Goal: Transaction & Acquisition: Download file/media

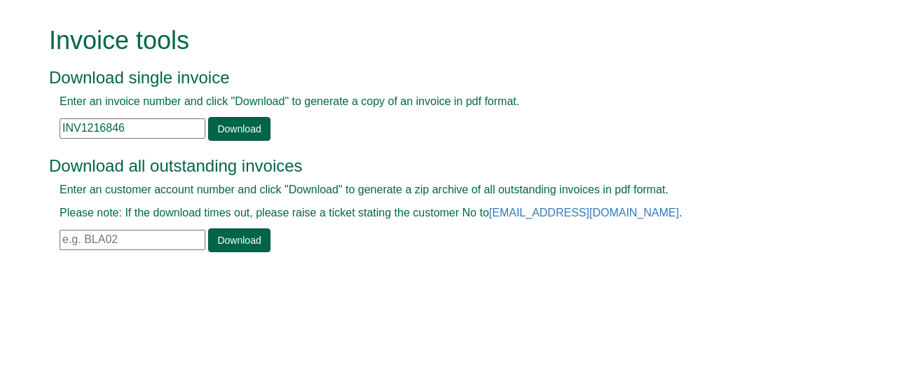
drag, startPoint x: 135, startPoint y: 128, endPoint x: 59, endPoint y: 123, distance: 75.9
click at [60, 123] on input "INV1216846" at bounding box center [133, 128] width 146 height 20
paste input "INV1368348"
type input "INV1368348"
click at [219, 132] on link "Download" at bounding box center [239, 129] width 62 height 24
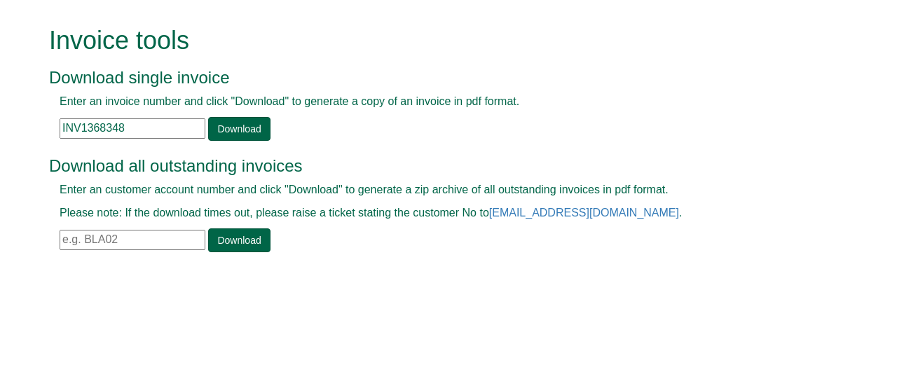
drag, startPoint x: 139, startPoint y: 132, endPoint x: 36, endPoint y: 117, distance: 103.4
click at [36, 117] on form "Invoice tools Download single invoice Enter an invoice number and click "Downlo…" at bounding box center [448, 141] width 897 height 282
paste input "INV1288973"
type input "INV1288973"
click at [231, 126] on link "Download" at bounding box center [239, 129] width 62 height 24
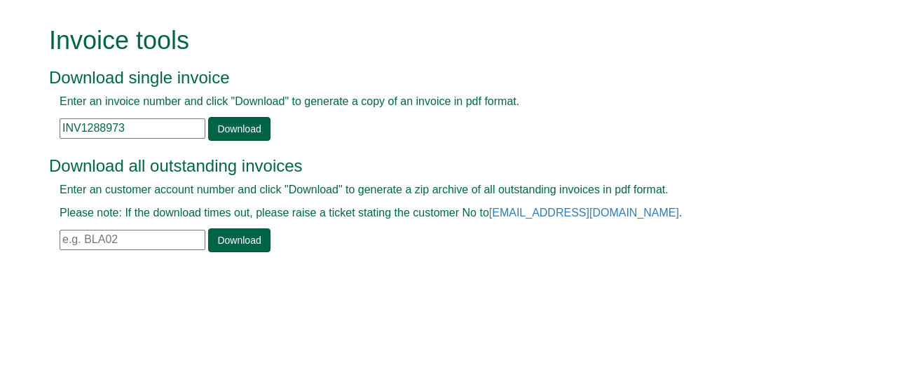
drag, startPoint x: 138, startPoint y: 128, endPoint x: 39, endPoint y: 125, distance: 98.9
click at [39, 125] on div "Invoice tools Download single invoice Enter an invoice number and click "Downlo…" at bounding box center [449, 141] width 820 height 282
paste input "INV1324289"
type input "INV1324289"
click at [233, 132] on link "Download" at bounding box center [239, 129] width 62 height 24
